Goal: Check status

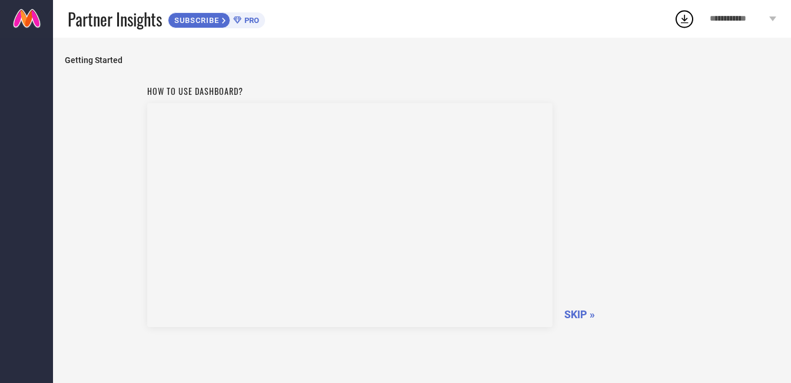
click at [566, 319] on span "SKIP »" at bounding box center [580, 314] width 31 height 12
click at [566, 319] on span "SKIPPING..." at bounding box center [593, 314] width 57 height 12
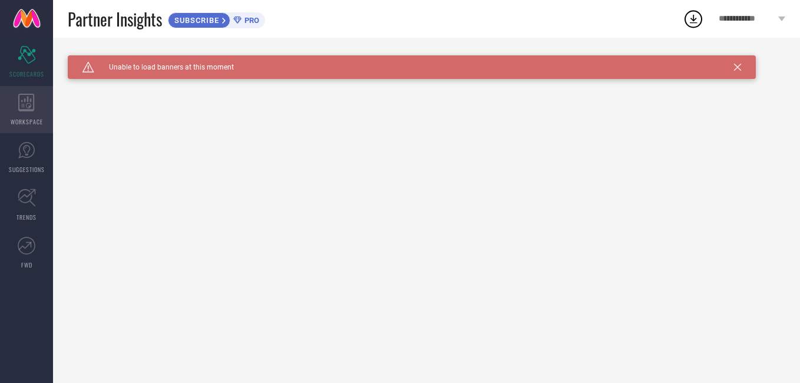
click at [27, 112] on div "WORKSPACE" at bounding box center [26, 109] width 53 height 47
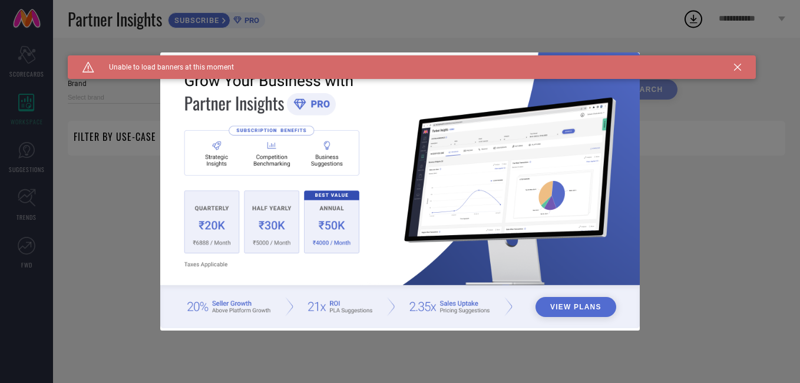
type input "1 STOP FASHION"
type input "All"
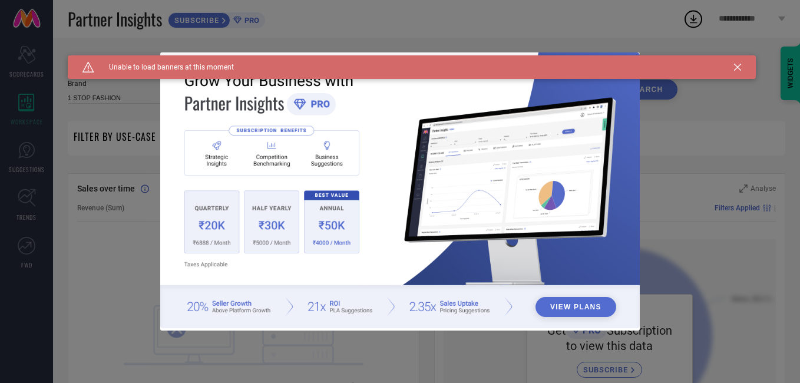
click at [737, 66] on icon at bounding box center [737, 67] width 7 height 7
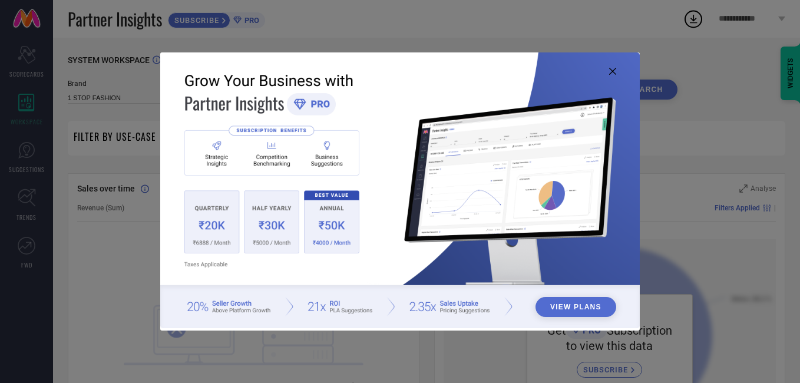
click at [611, 72] on icon at bounding box center [612, 71] width 7 height 7
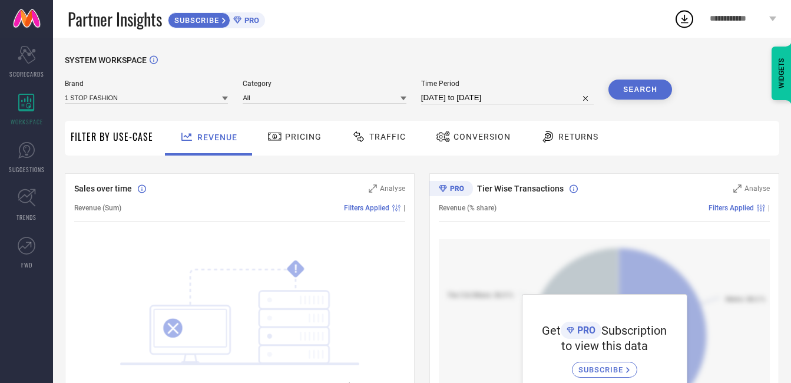
click at [485, 89] on div "Time Period [DATE] to [DATE]" at bounding box center [507, 92] width 173 height 25
select select "8"
select select "2025"
select select "9"
select select "2025"
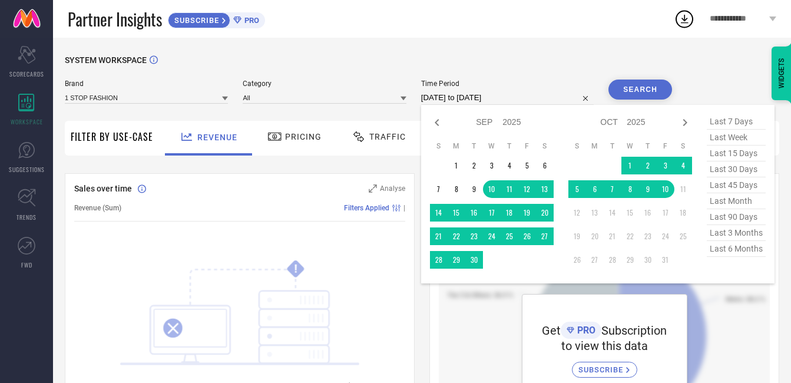
click at [483, 95] on input "[DATE] to [DATE]" at bounding box center [507, 98] width 173 height 14
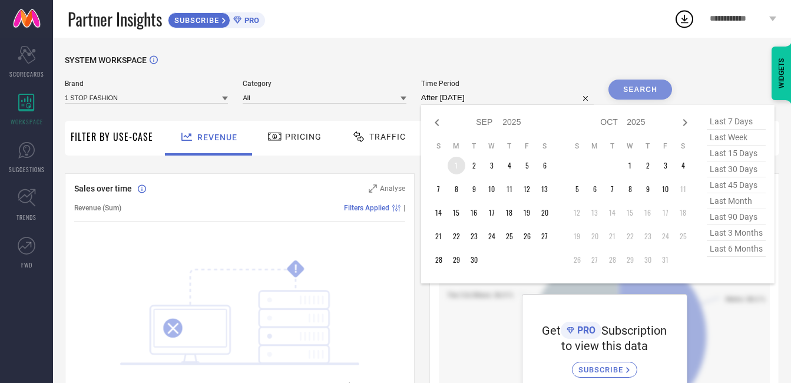
click at [456, 163] on td "1" at bounding box center [457, 166] width 18 height 18
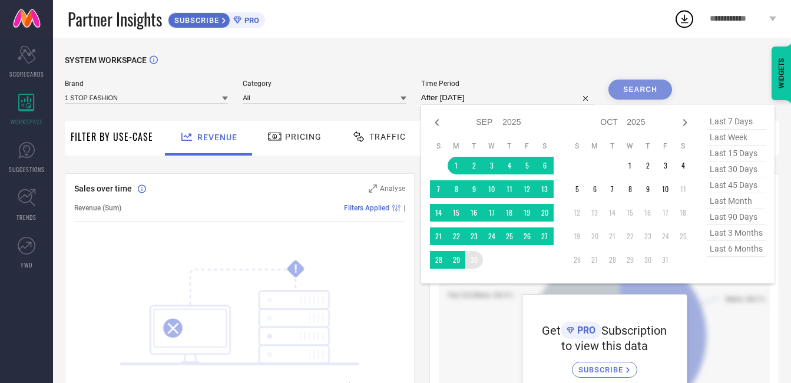
type input "[DATE] to [DATE]"
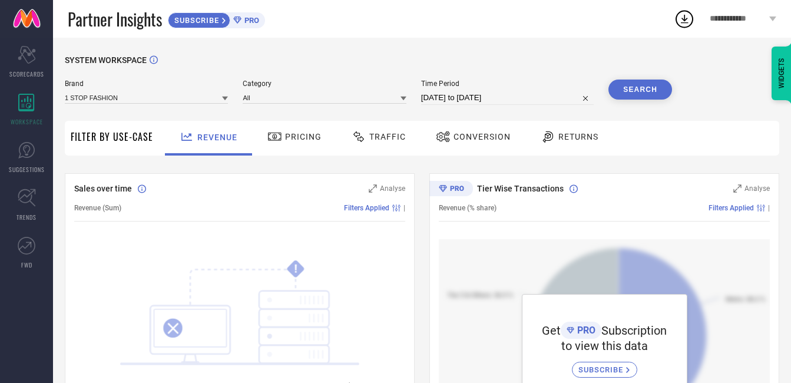
click at [624, 87] on button "Search" at bounding box center [641, 90] width 64 height 20
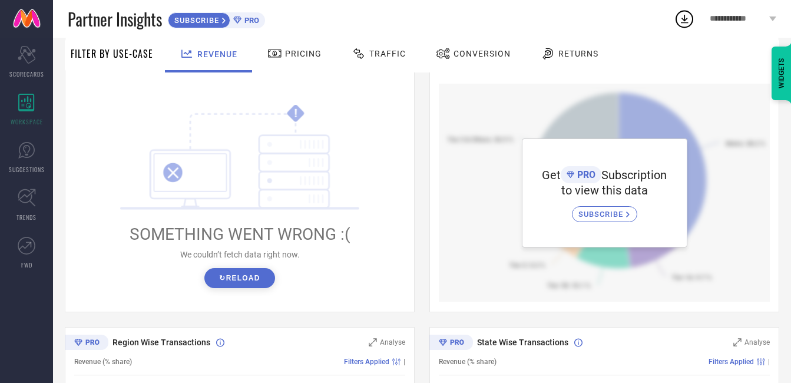
scroll to position [157, 0]
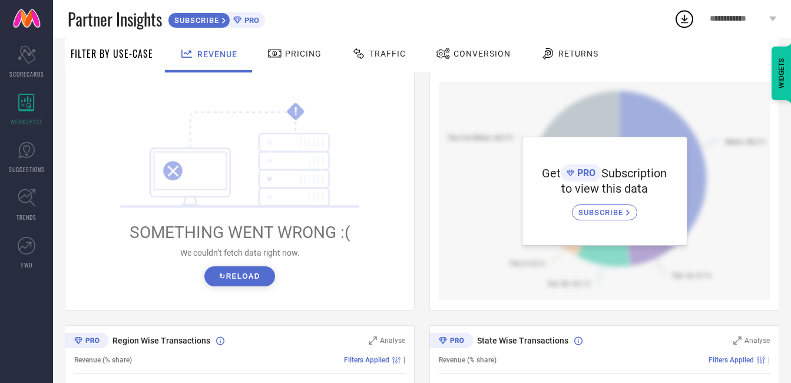
click at [243, 280] on button "↻ Reload" at bounding box center [239, 276] width 70 height 20
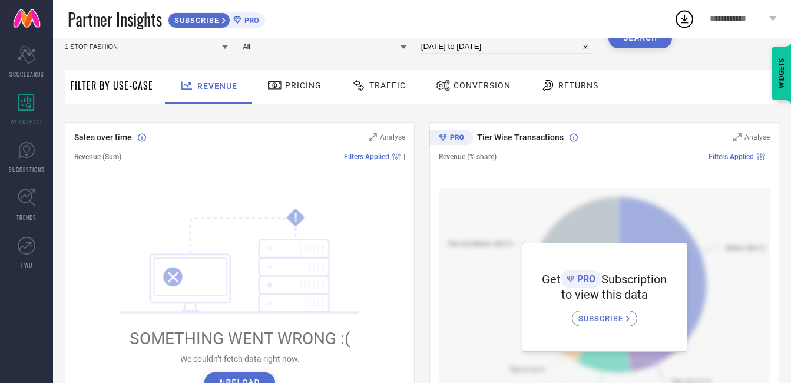
scroll to position [0, 0]
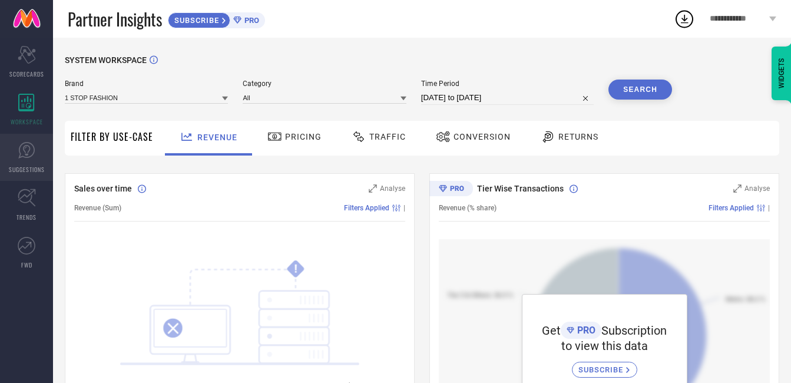
click at [41, 162] on link "SUGGESTIONS" at bounding box center [26, 157] width 53 height 47
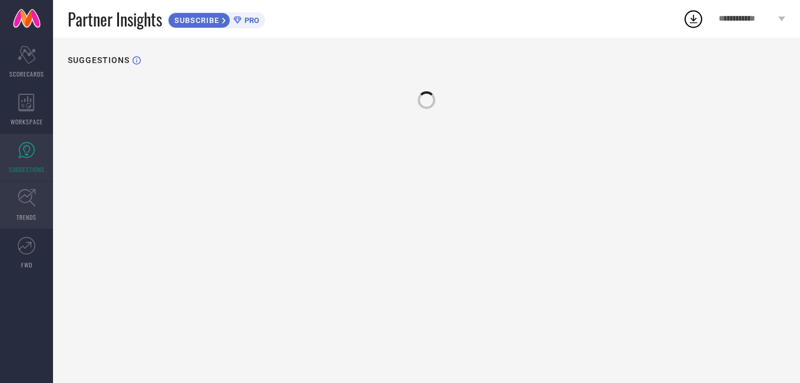
click at [19, 219] on span "TRENDS" at bounding box center [27, 217] width 20 height 9
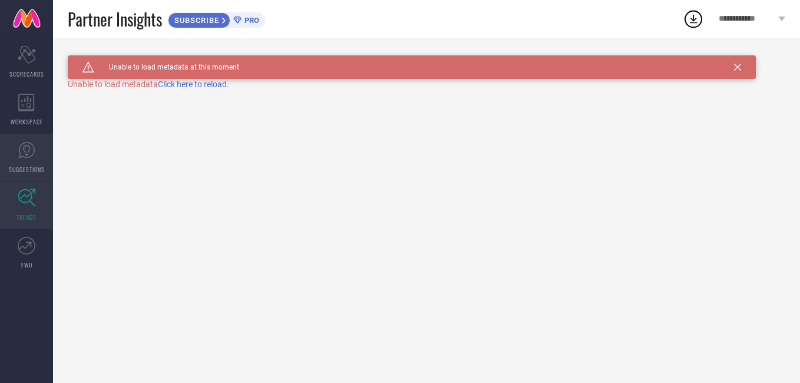
click at [28, 153] on icon at bounding box center [27, 150] width 18 height 18
